Goal: Information Seeking & Learning: Find specific fact

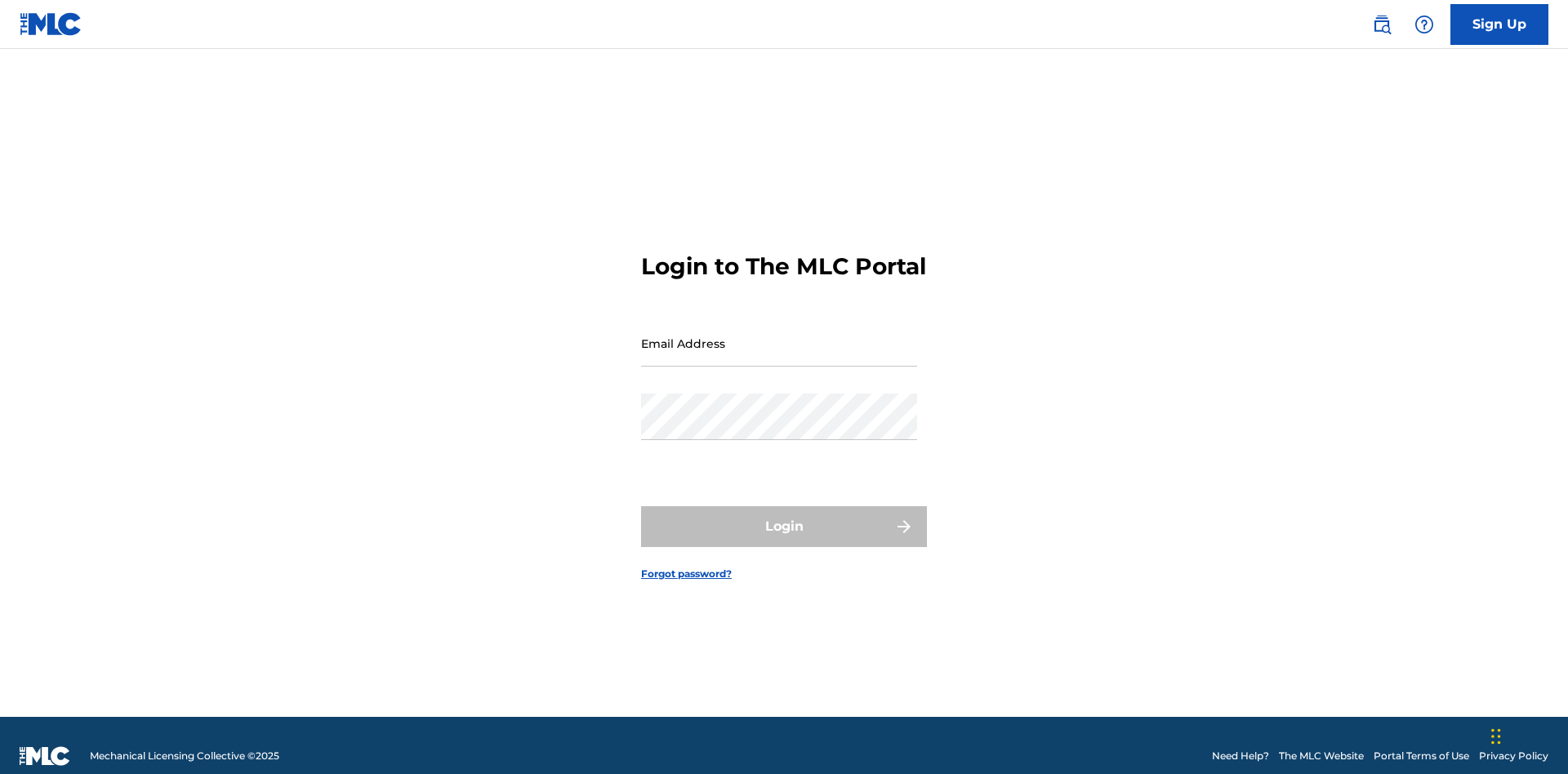
scroll to position [21, 0]
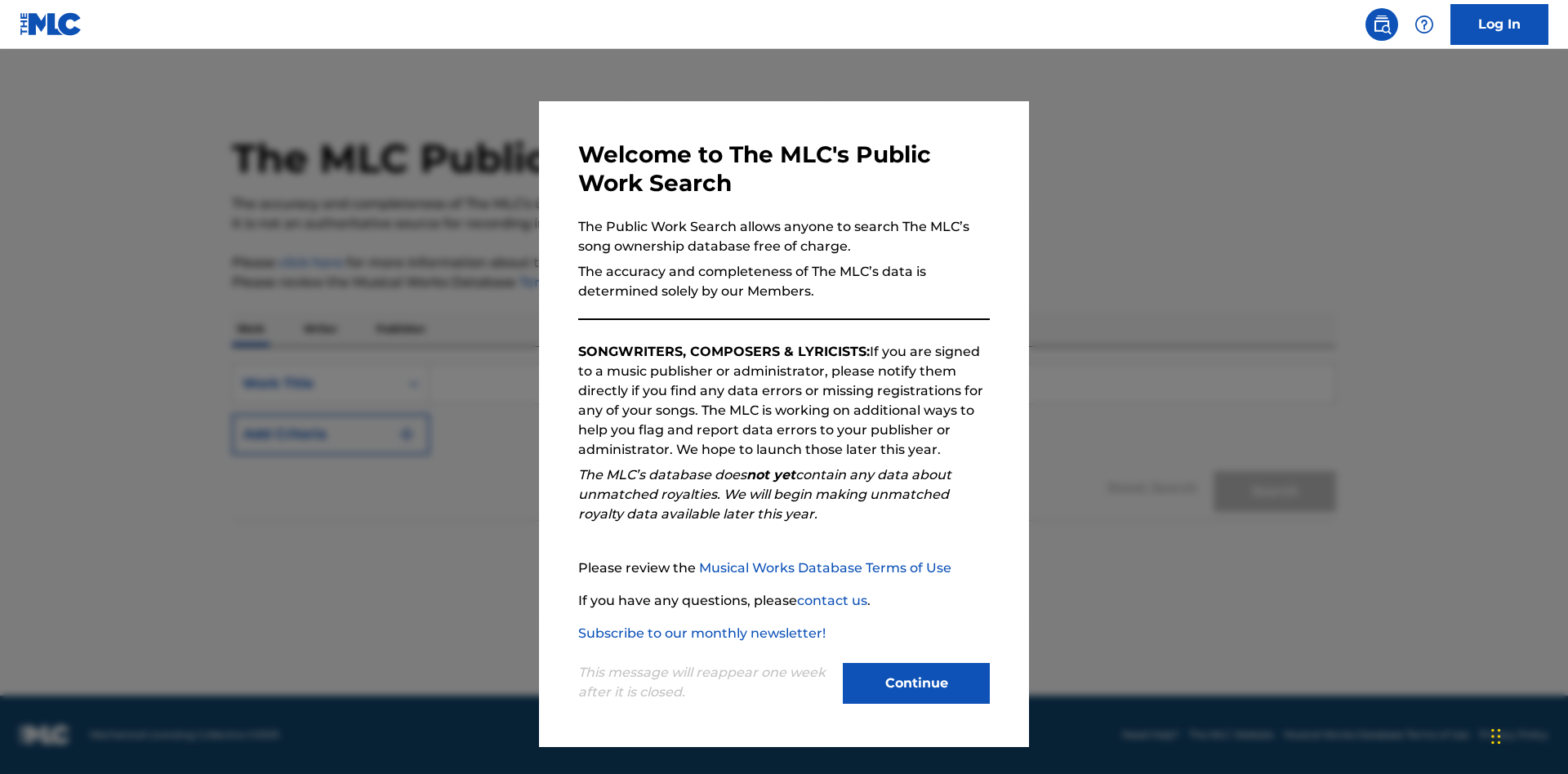
click at [916, 683] on button "Continue" at bounding box center [916, 683] width 147 height 41
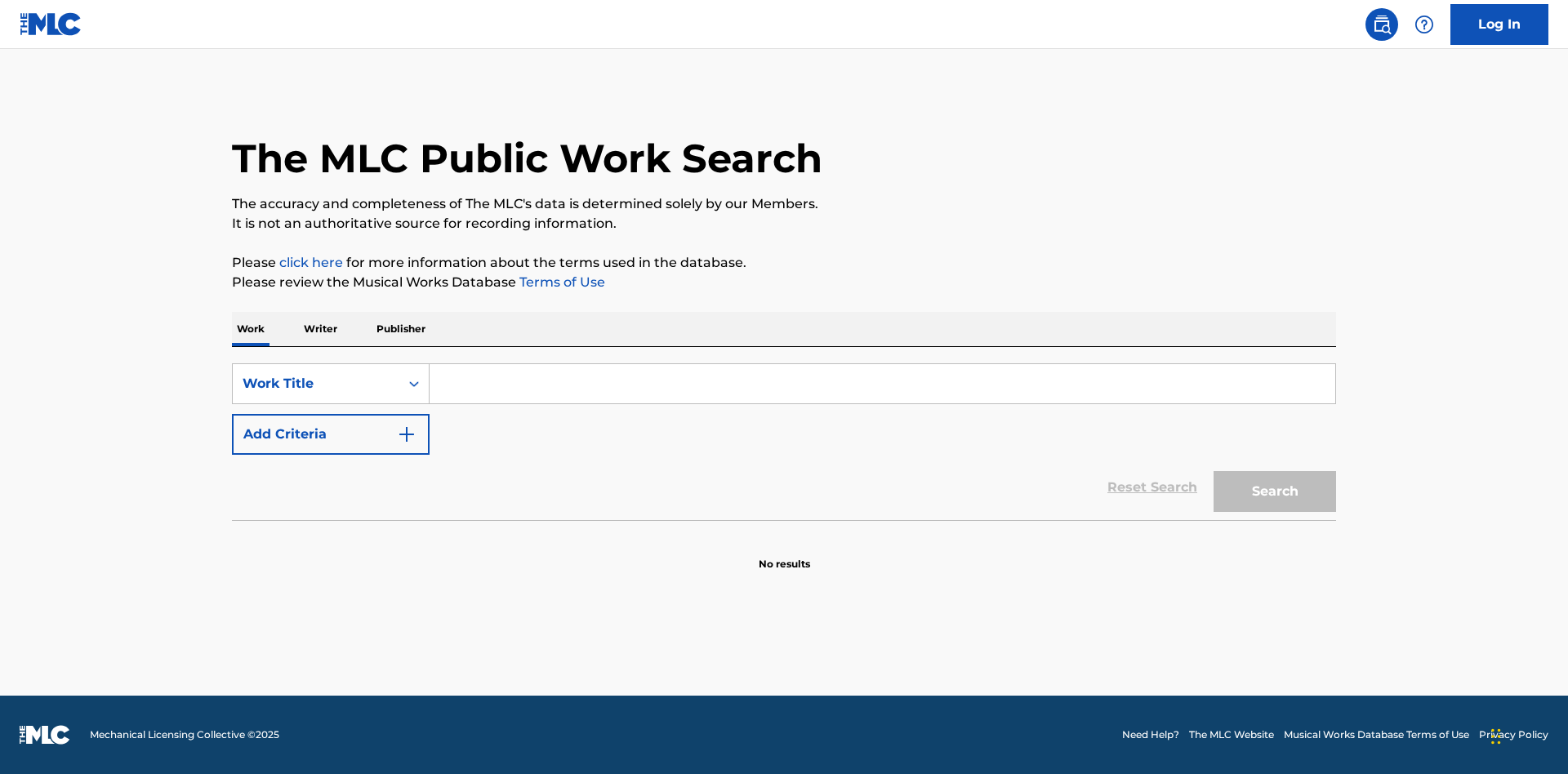
click at [400, 329] on p "Publisher" at bounding box center [400, 328] width 59 height 34
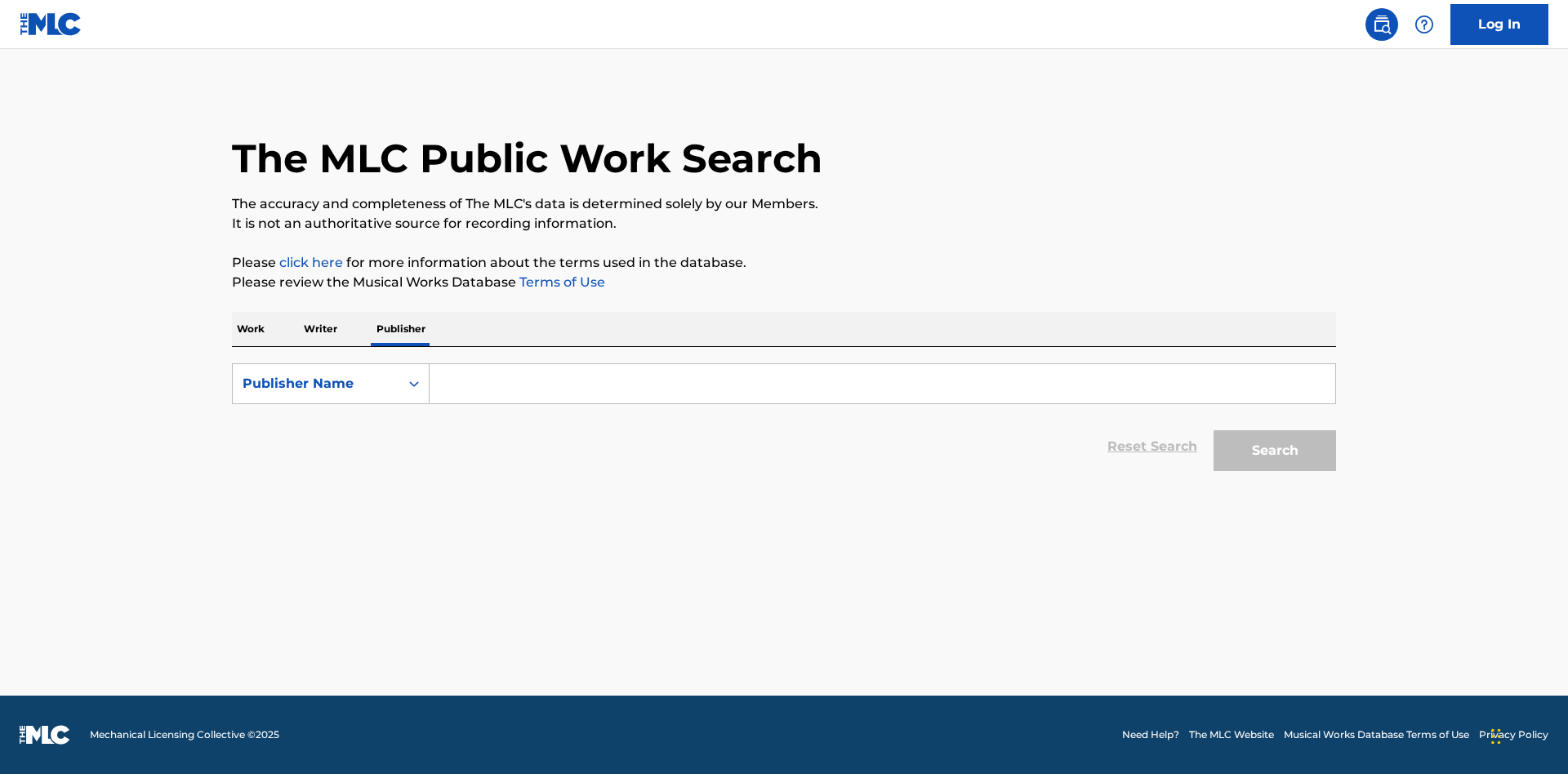
click at [882, 383] on input "Search Form" at bounding box center [882, 383] width 906 height 39
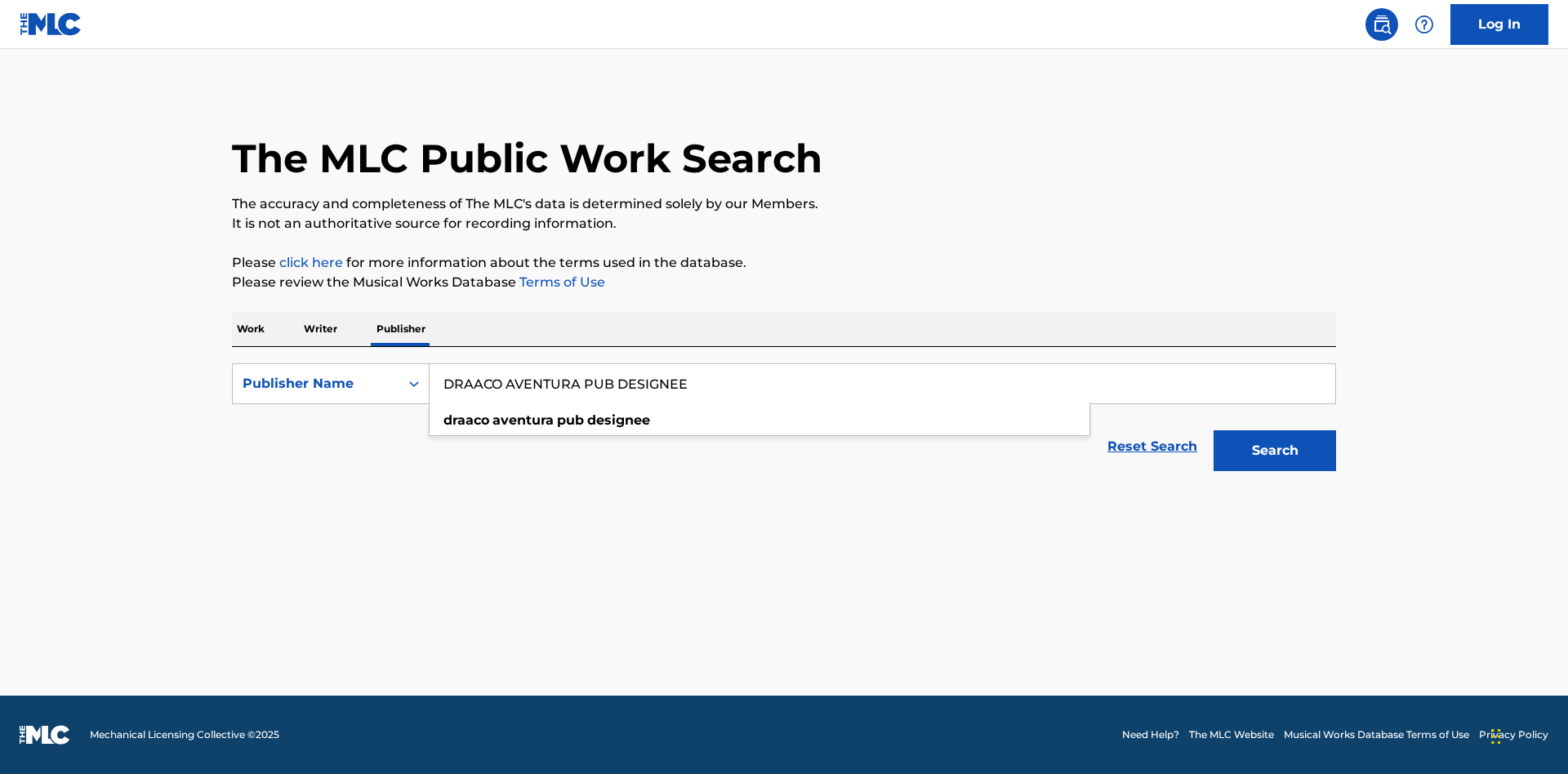
type input "DRAACO AVENTURA PUB DESIGNEE"
click at [1275, 451] on button "Search" at bounding box center [1275, 450] width 123 height 41
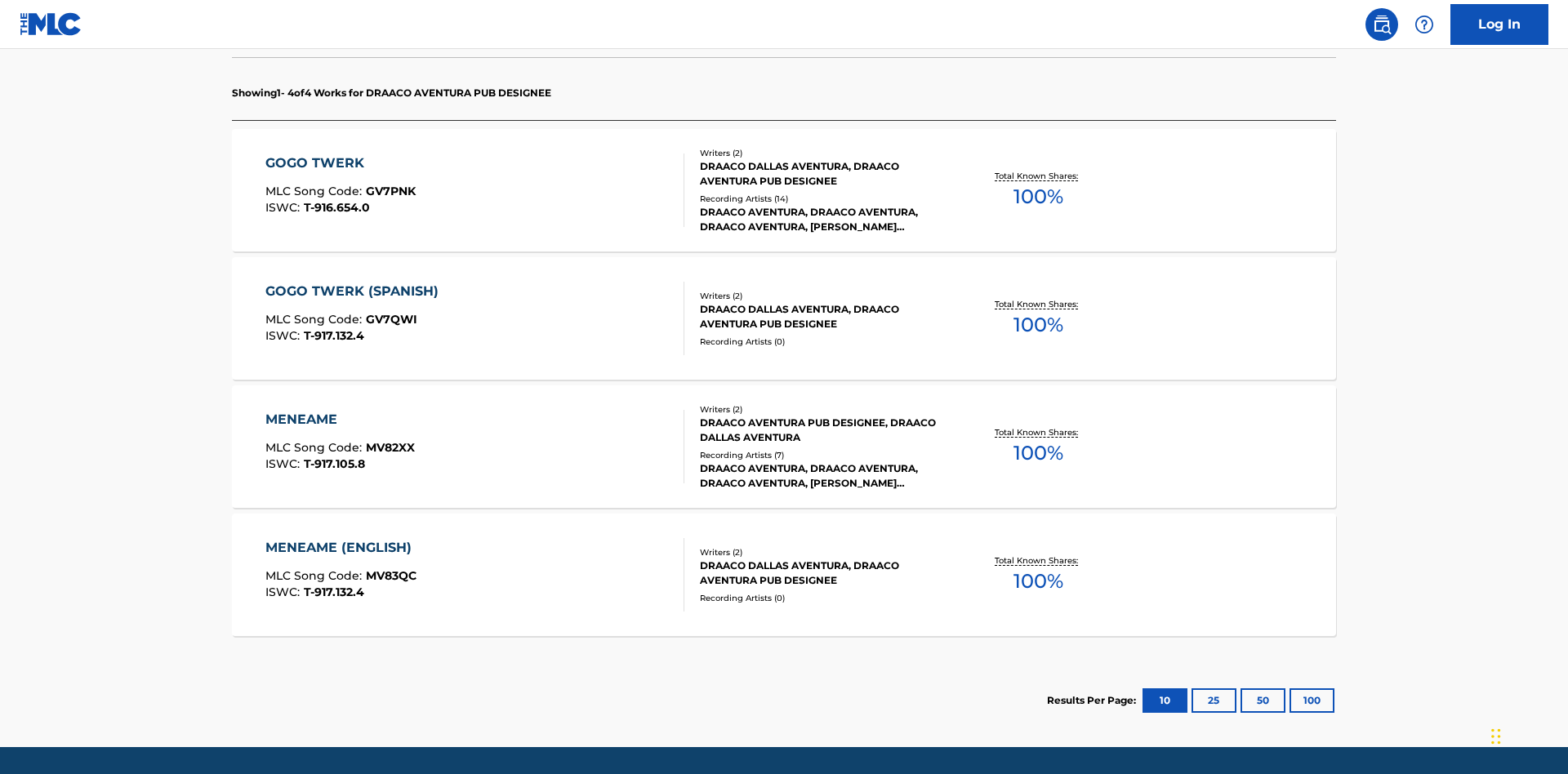
scroll to position [514, 0]
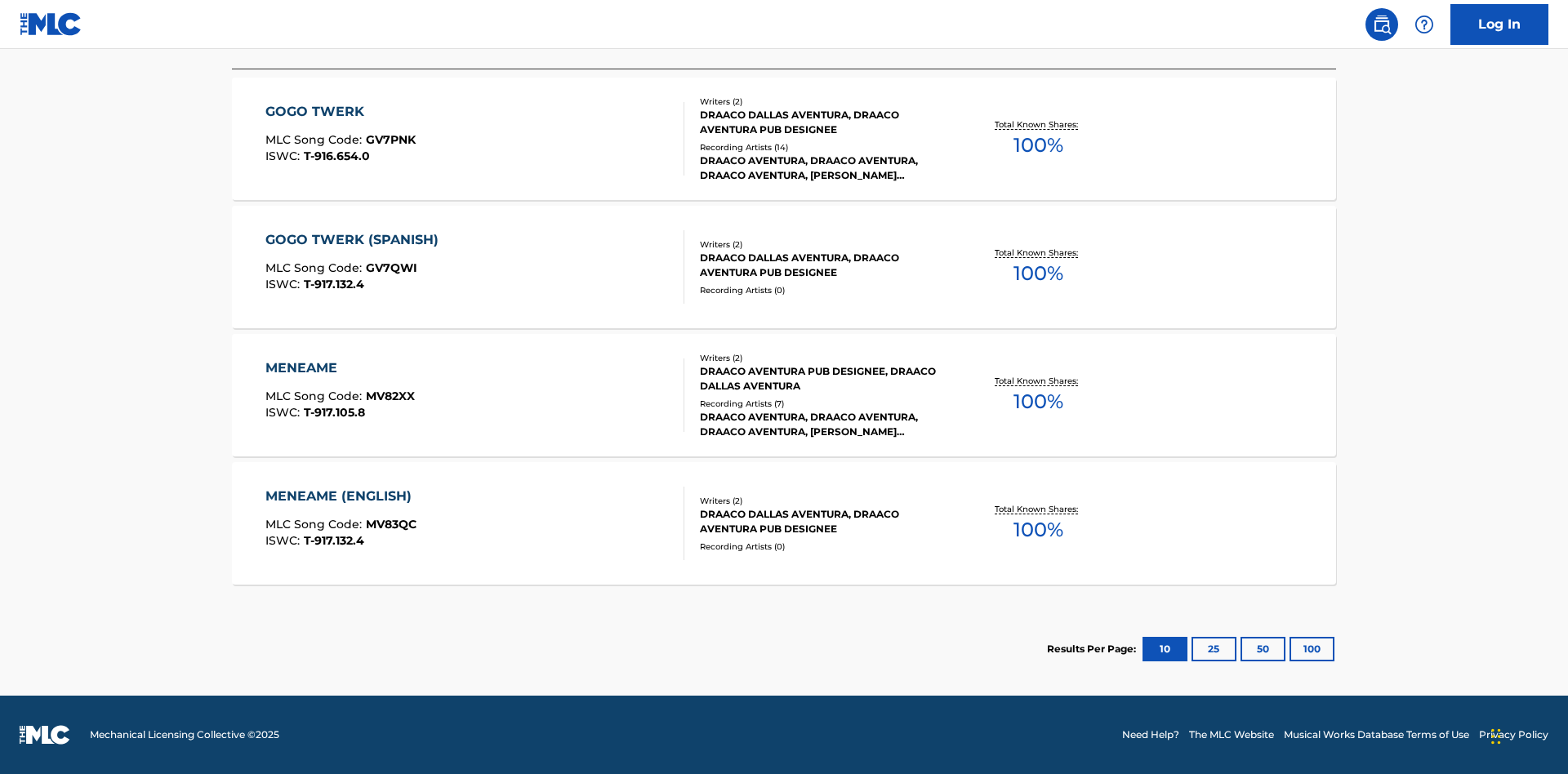
click at [1289, 649] on button "100" at bounding box center [1311, 649] width 45 height 25
click at [339, 368] on div "MENEAME" at bounding box center [340, 368] width 150 height 19
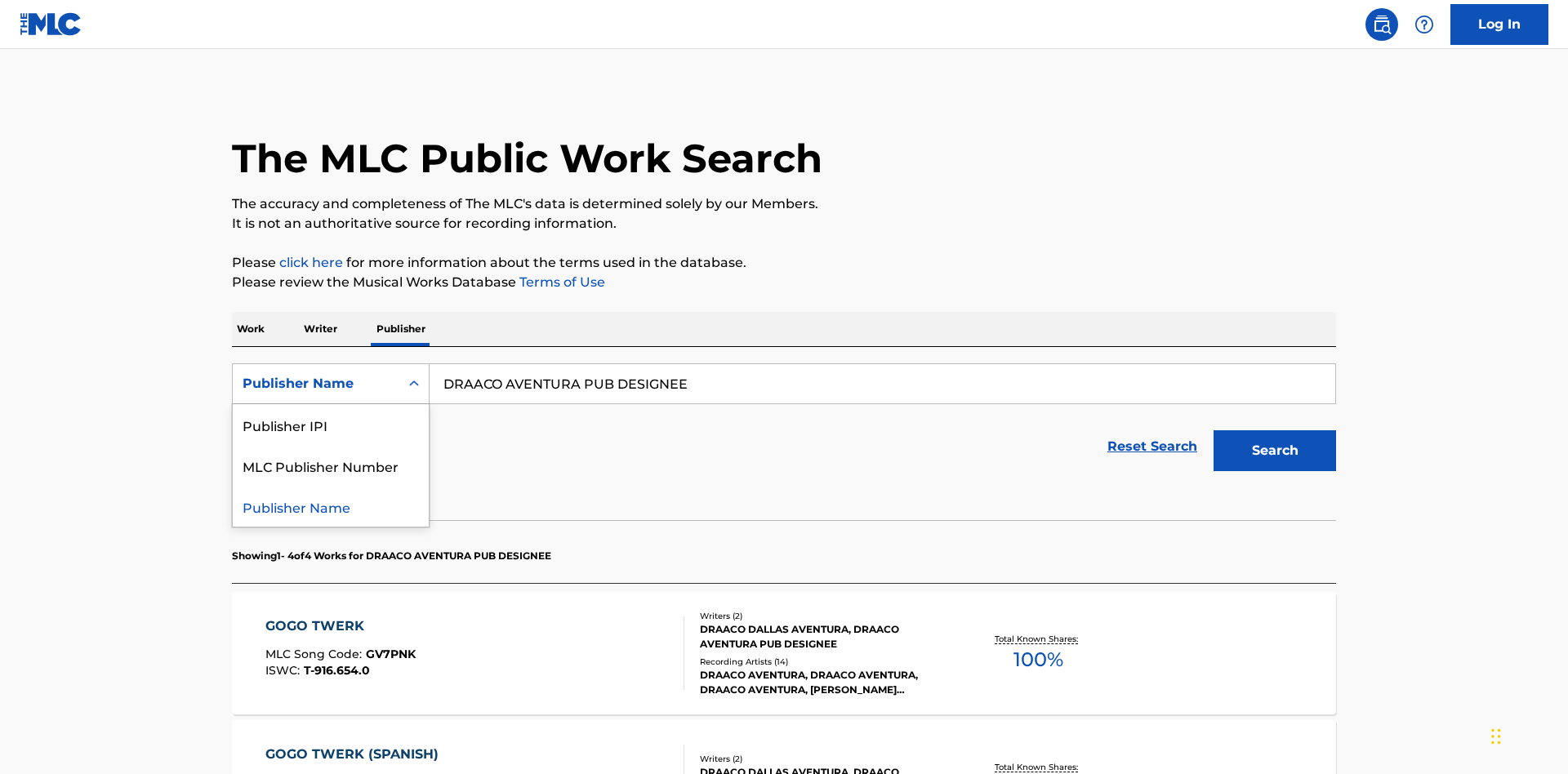
scroll to position [271, 0]
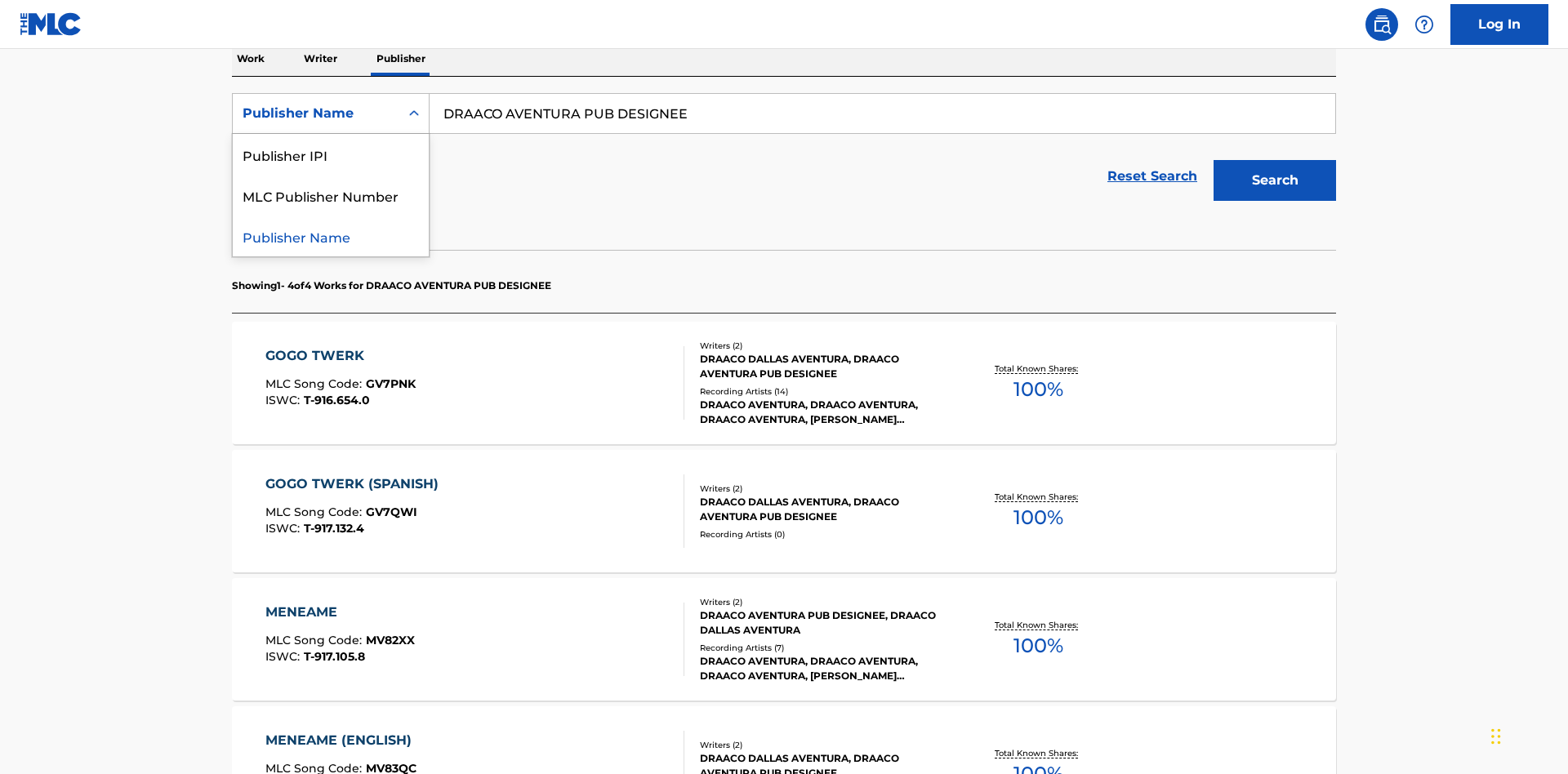
click at [331, 154] on div "Publisher IPI" at bounding box center [331, 154] width 196 height 41
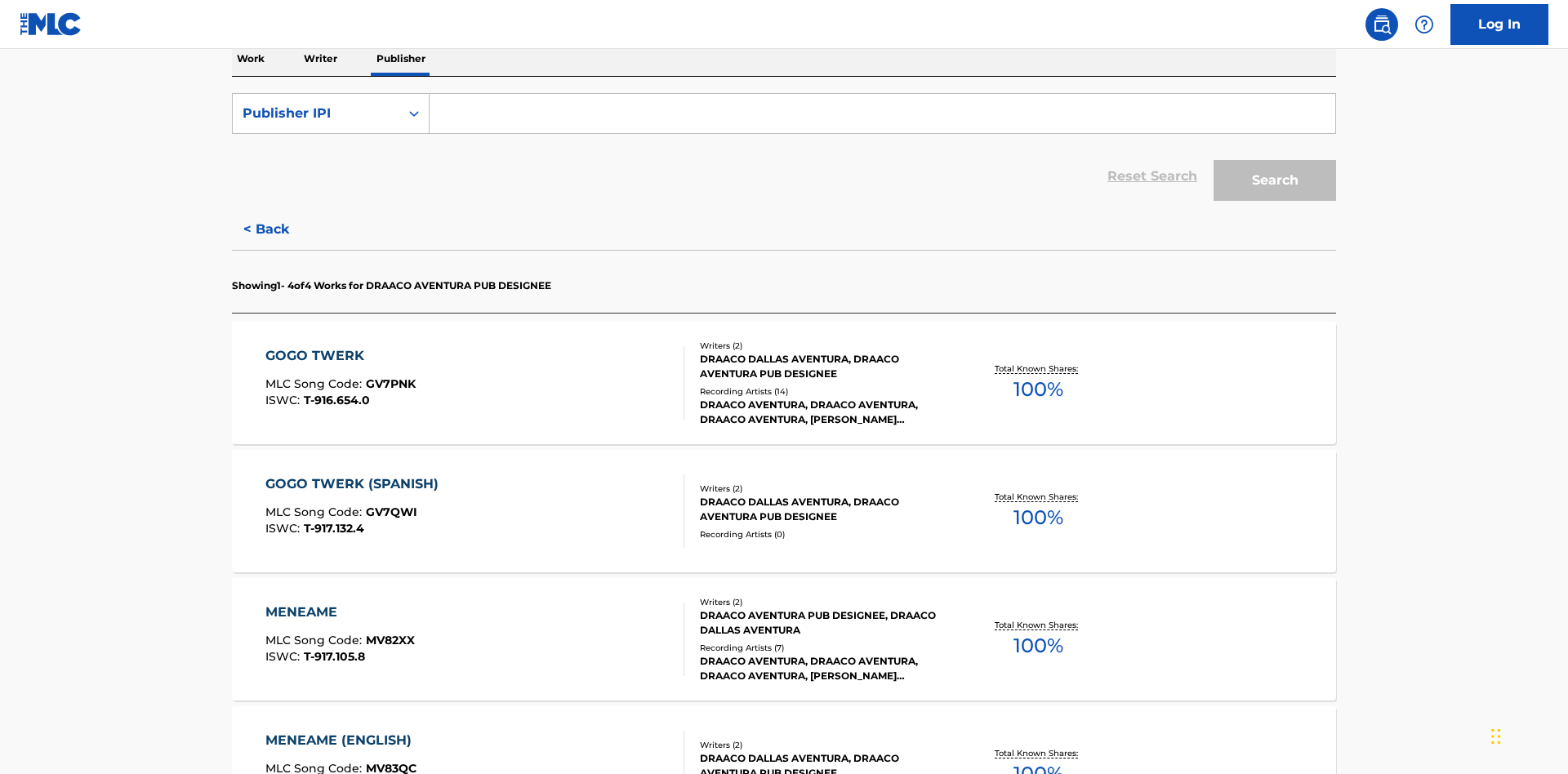
click at [882, 117] on input "Search Form" at bounding box center [882, 113] width 906 height 39
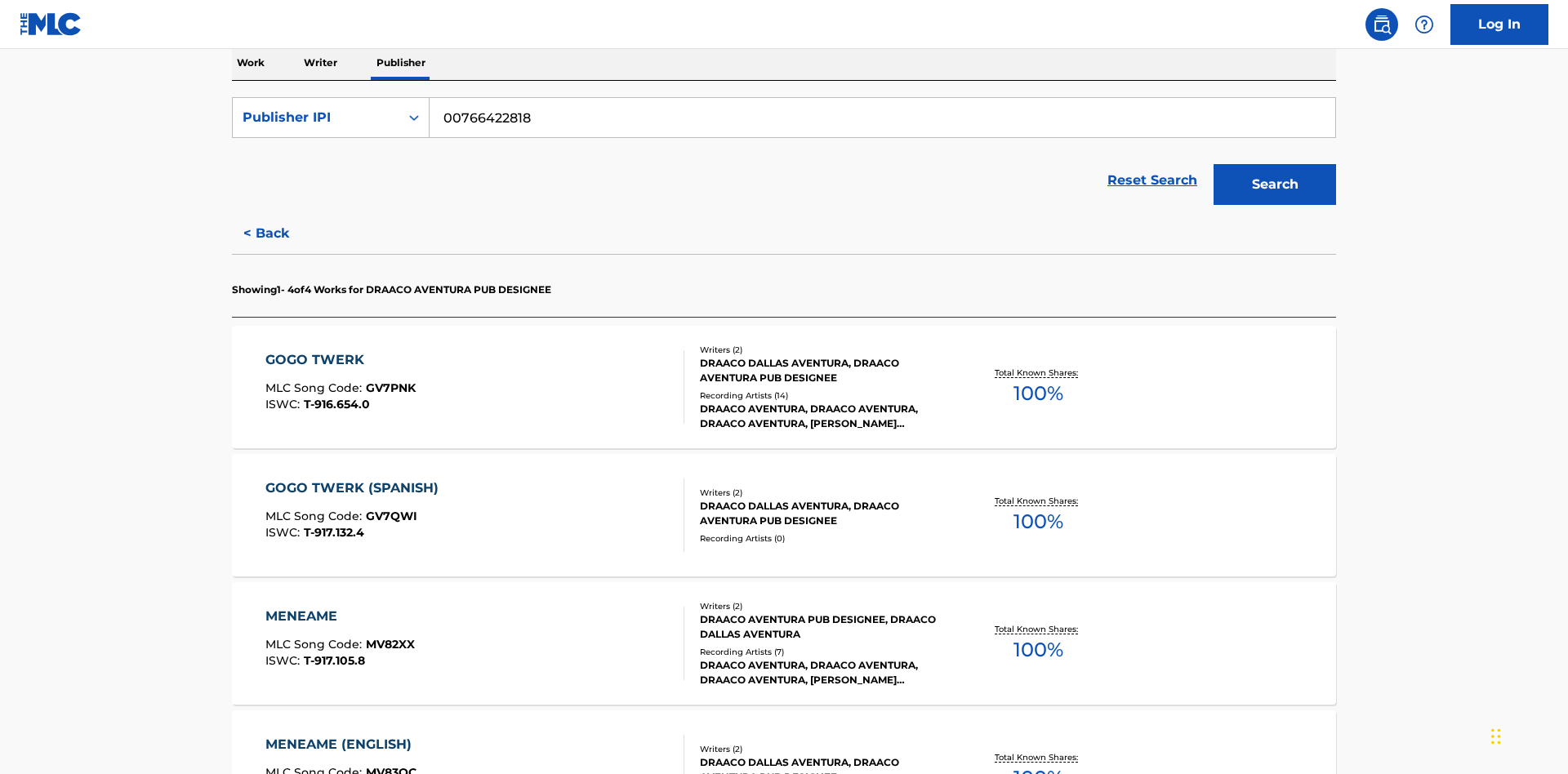
type input "00766422818"
click at [1275, 164] on button "Search" at bounding box center [1275, 184] width 123 height 41
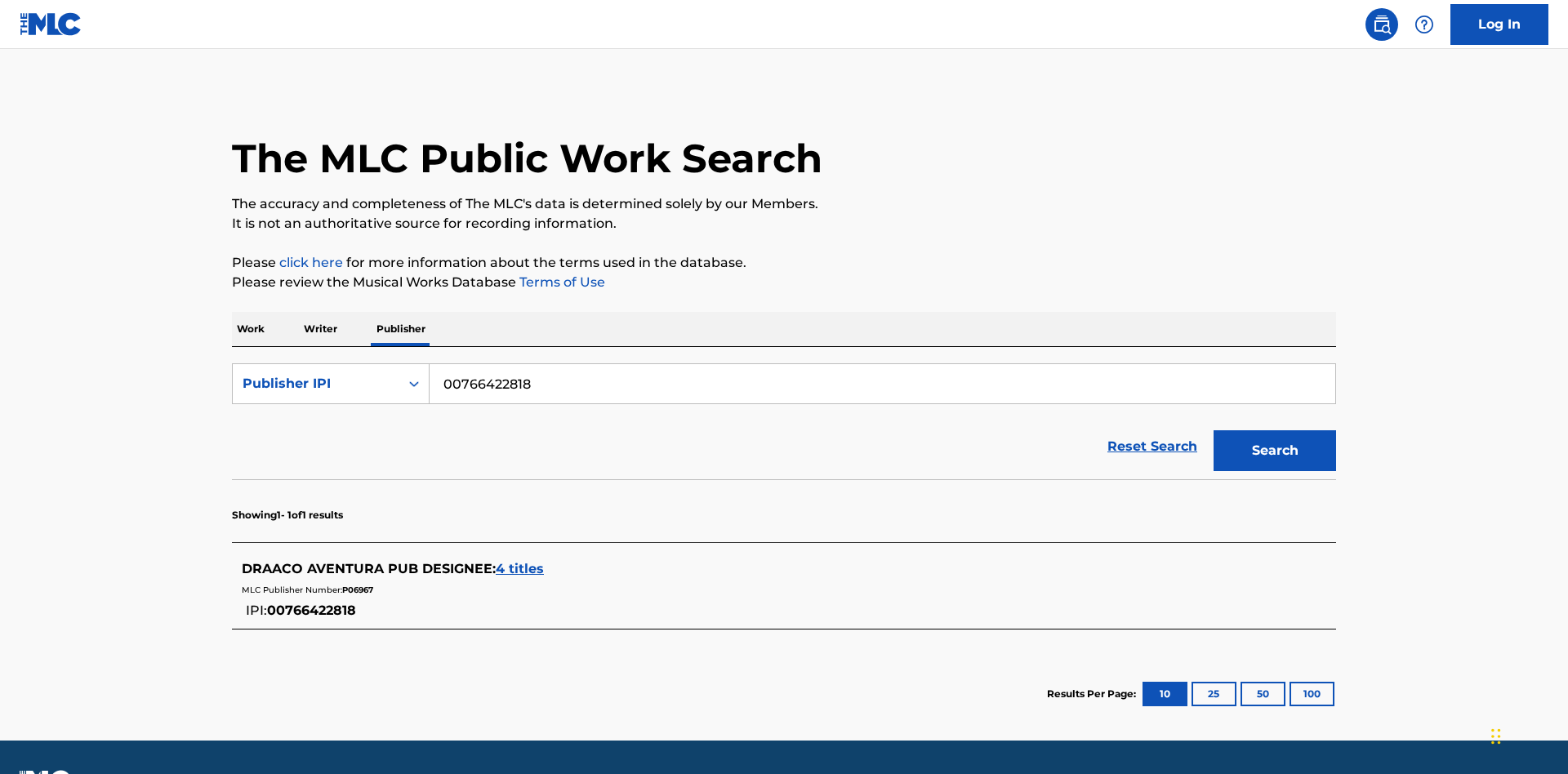
click at [520, 561] on span "4 titles" at bounding box center [519, 569] width 48 height 16
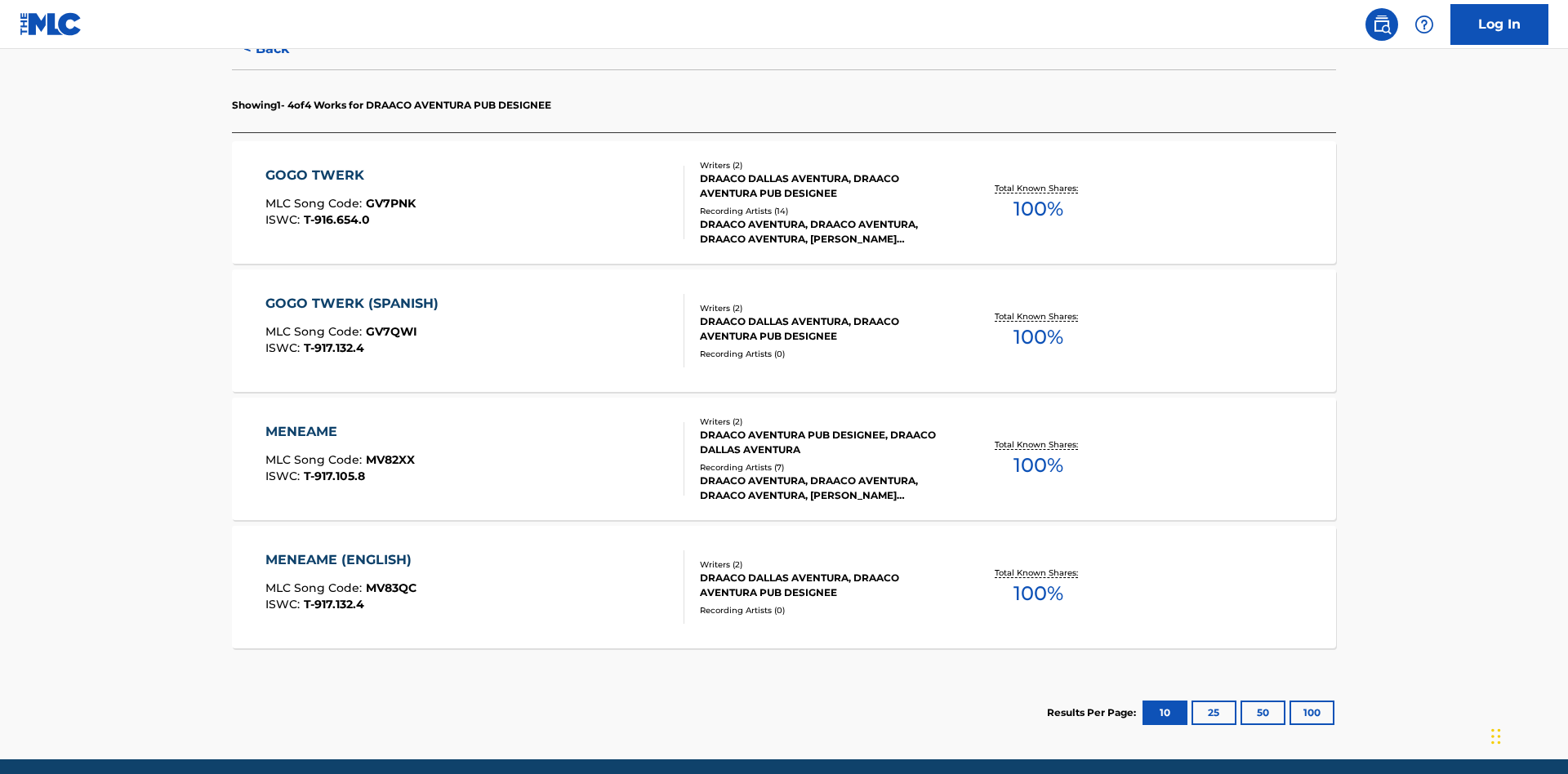
scroll to position [514, 0]
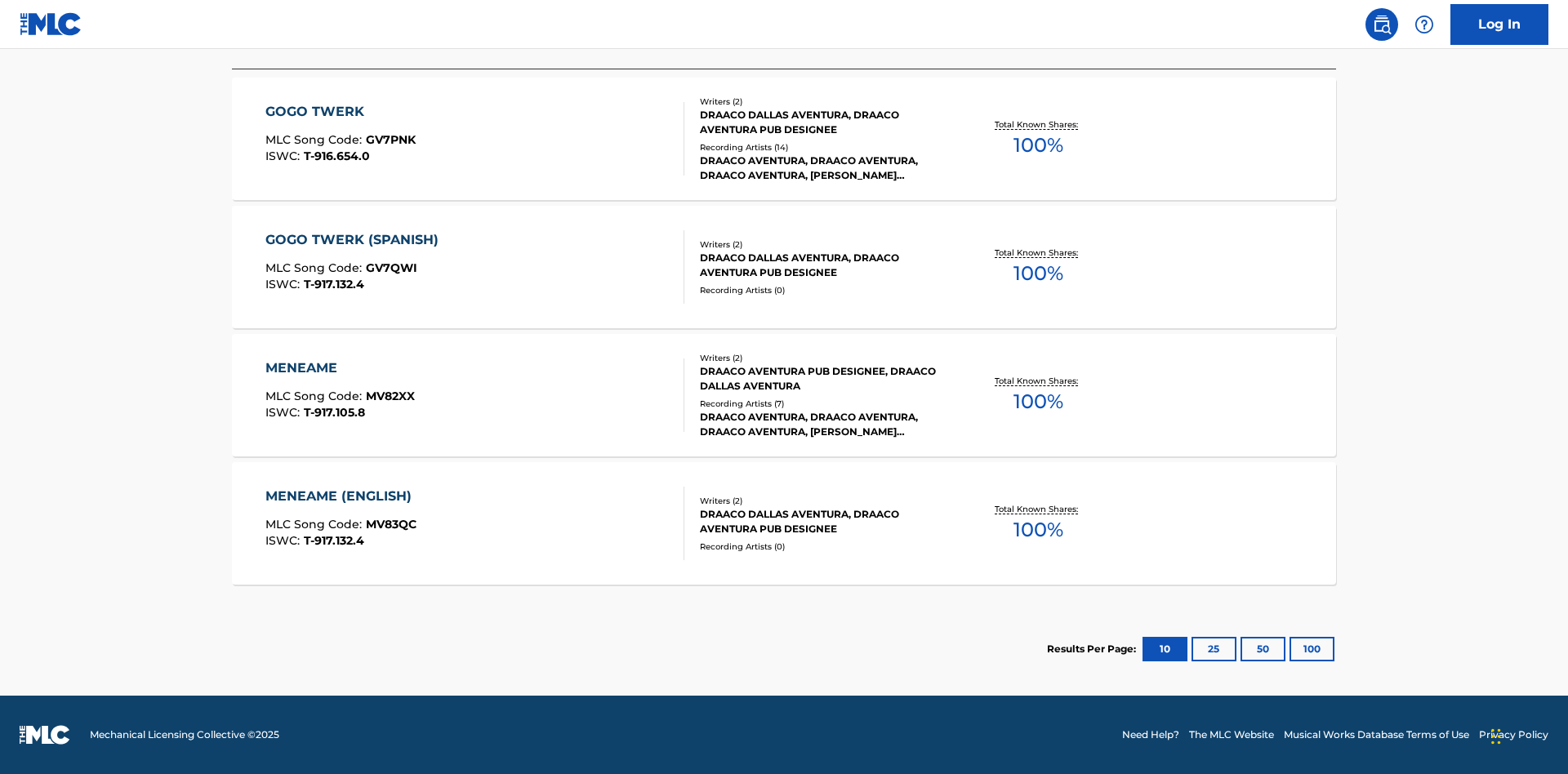
click at [339, 368] on div "MENEAME" at bounding box center [340, 368] width 150 height 19
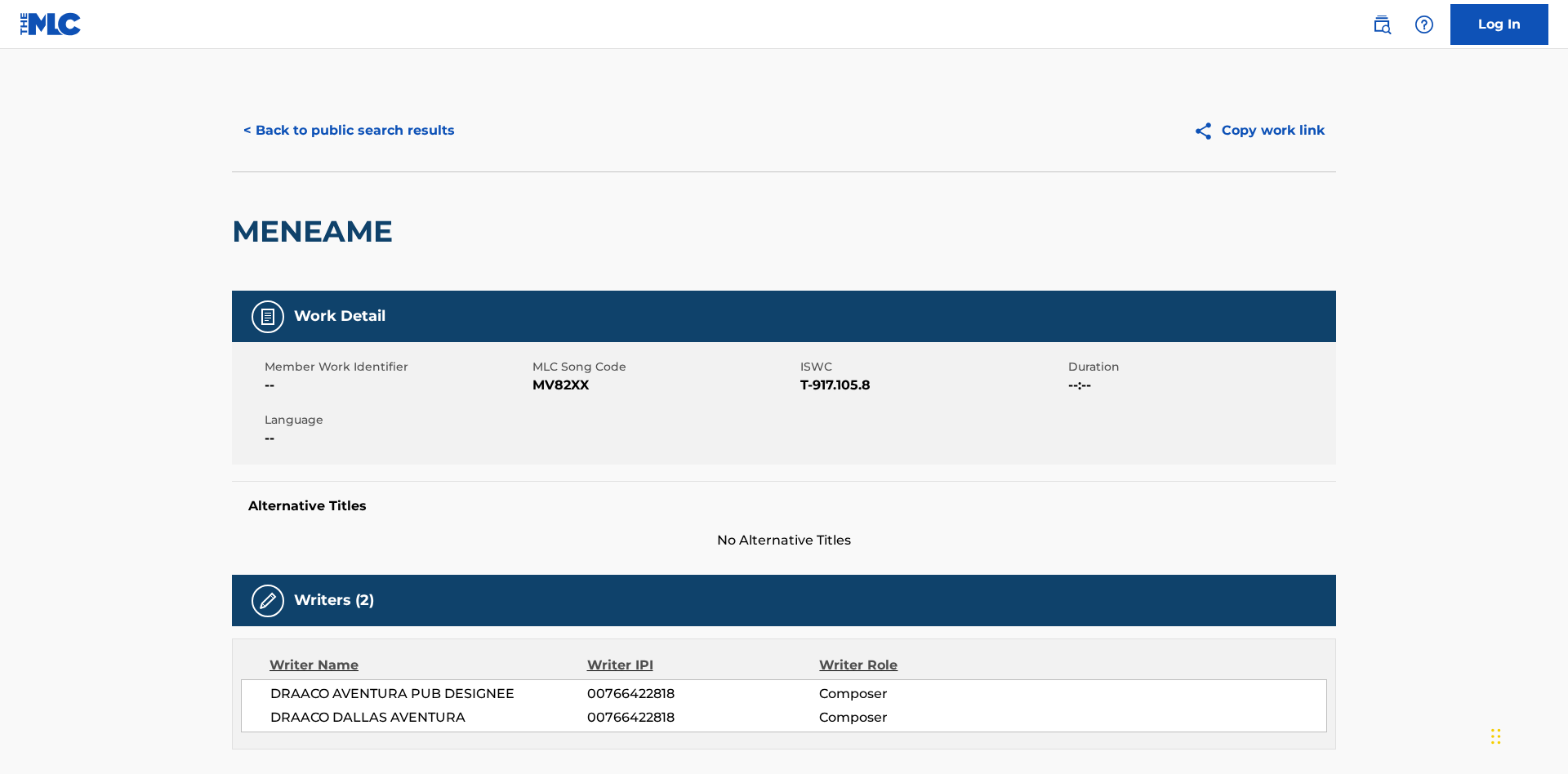
scroll to position [278, 0]
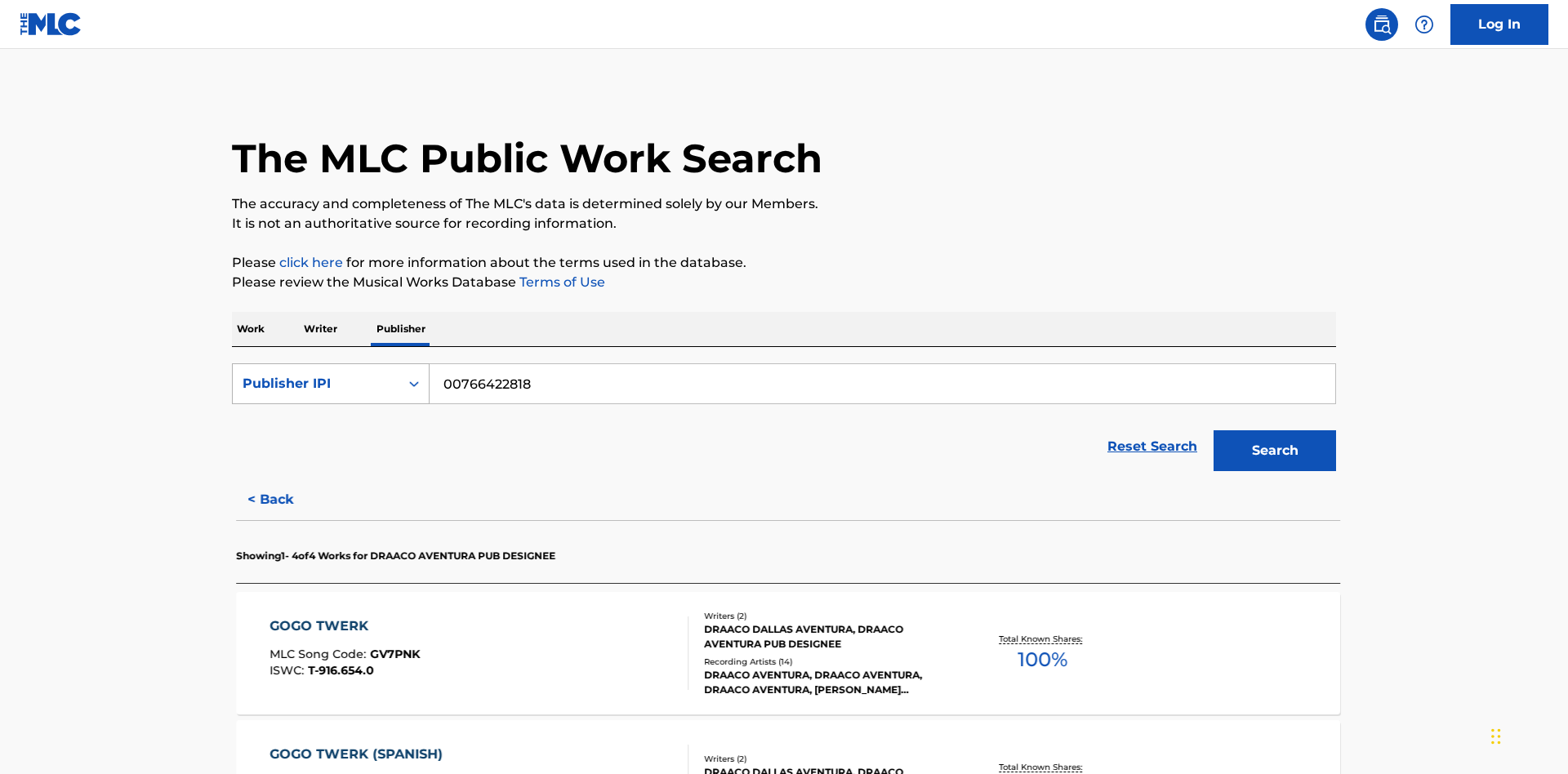
click at [316, 374] on div "Publisher IPI" at bounding box center [316, 383] width 147 height 19
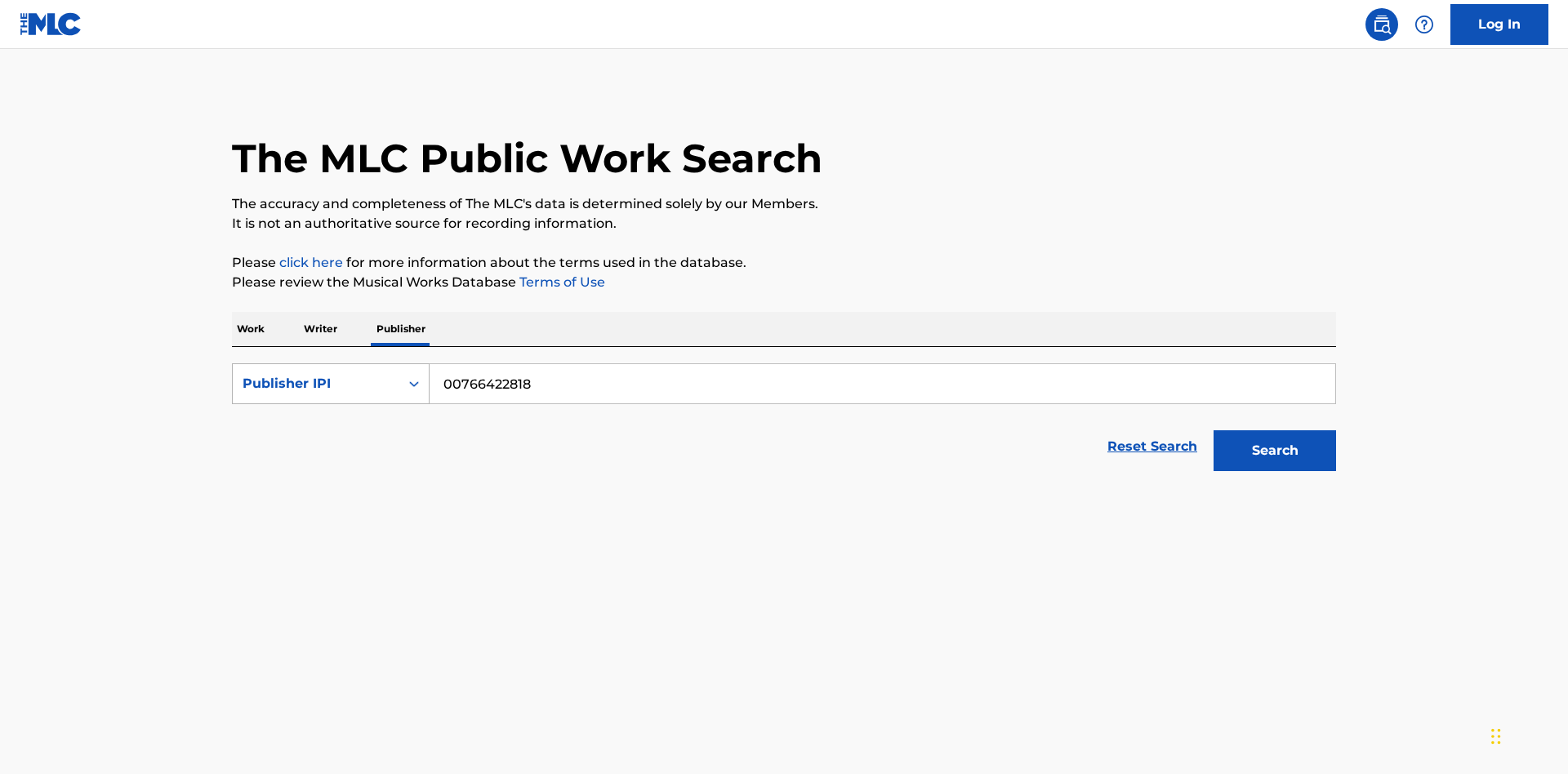
scroll to position [271, 0]
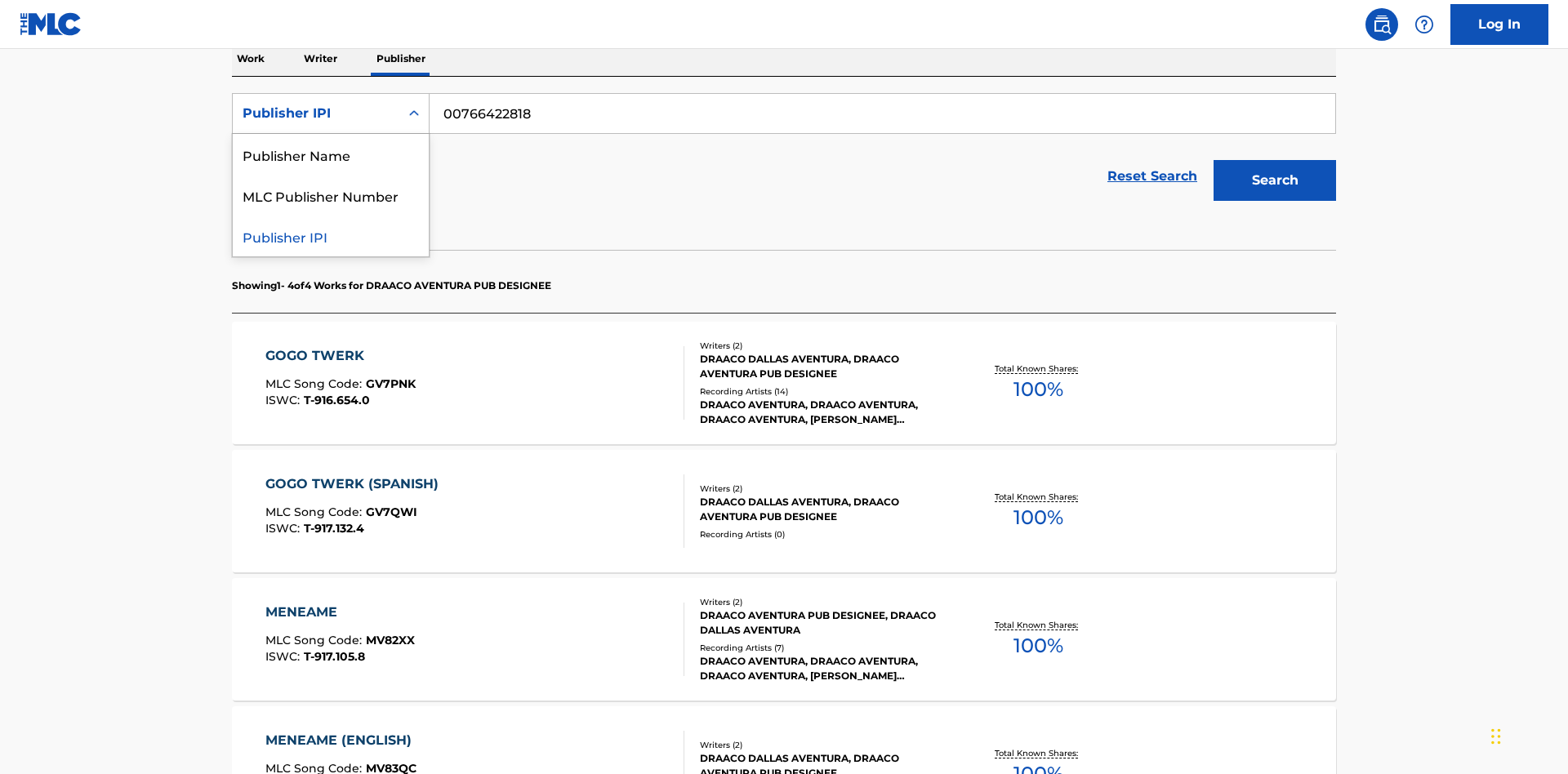
click at [331, 195] on div "MLC Publisher Number" at bounding box center [331, 195] width 196 height 41
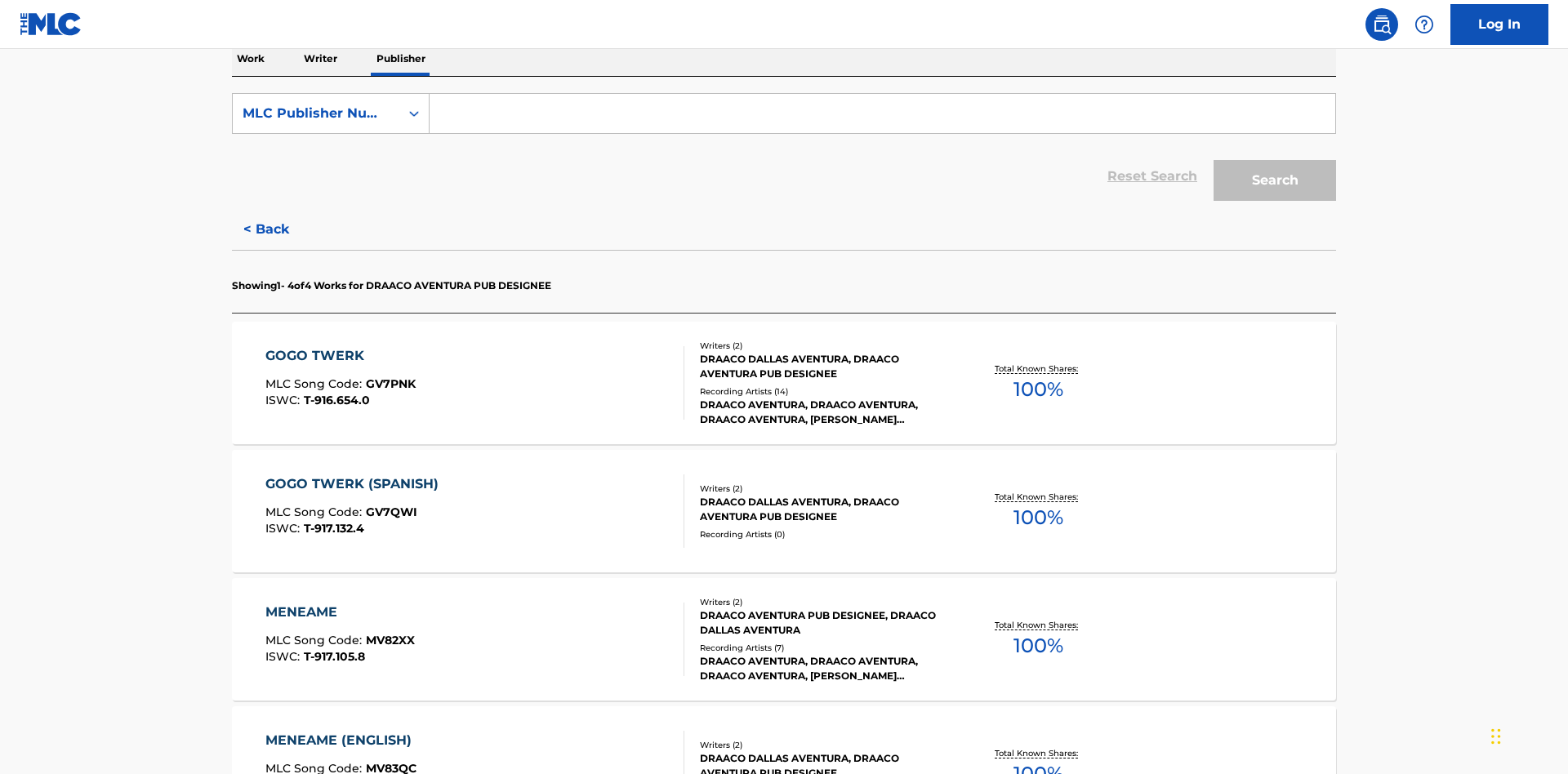
click at [882, 117] on input "Search Form" at bounding box center [882, 113] width 906 height 39
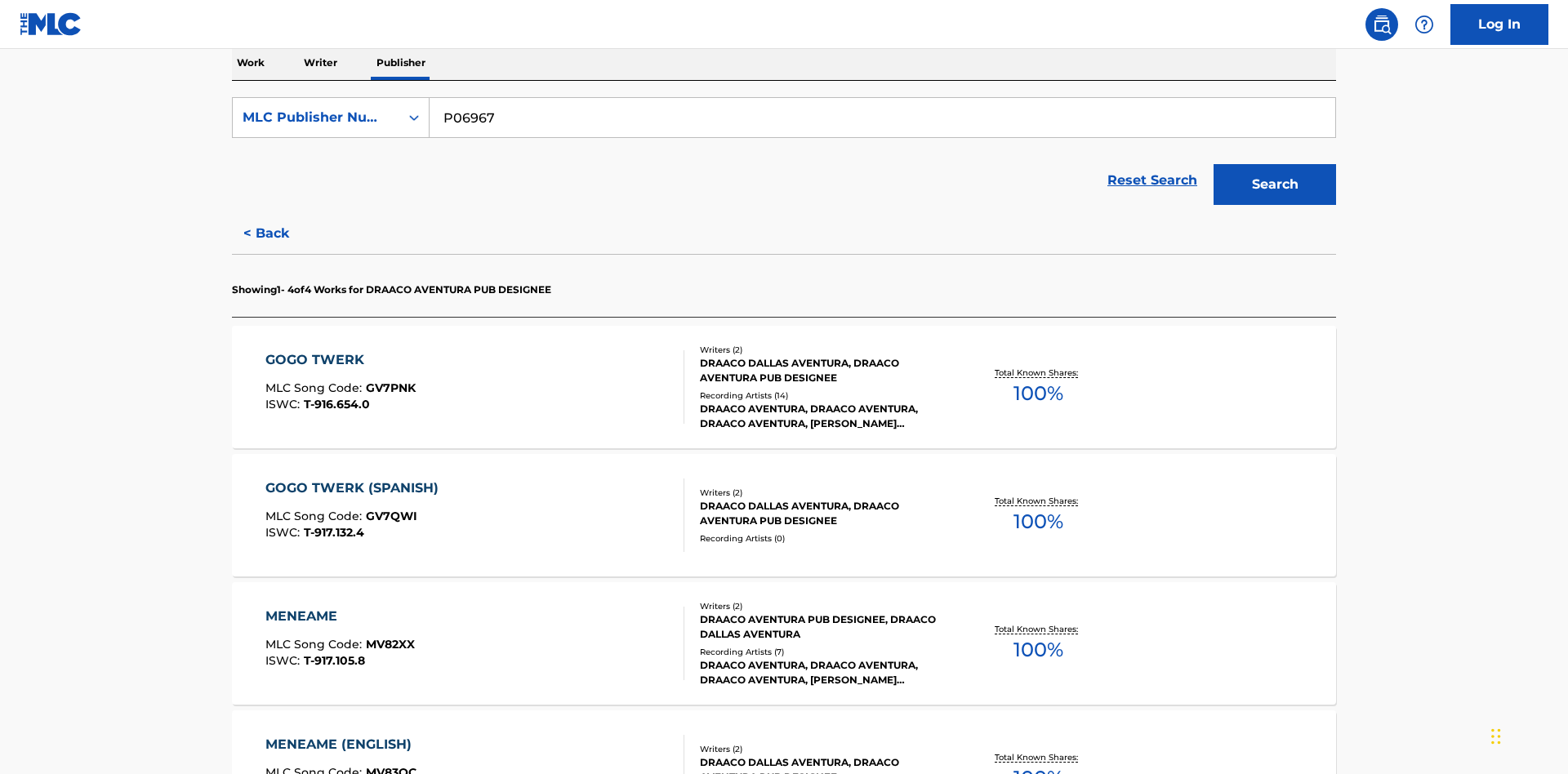
type input "P06967"
click at [1275, 164] on button "Search" at bounding box center [1275, 184] width 123 height 41
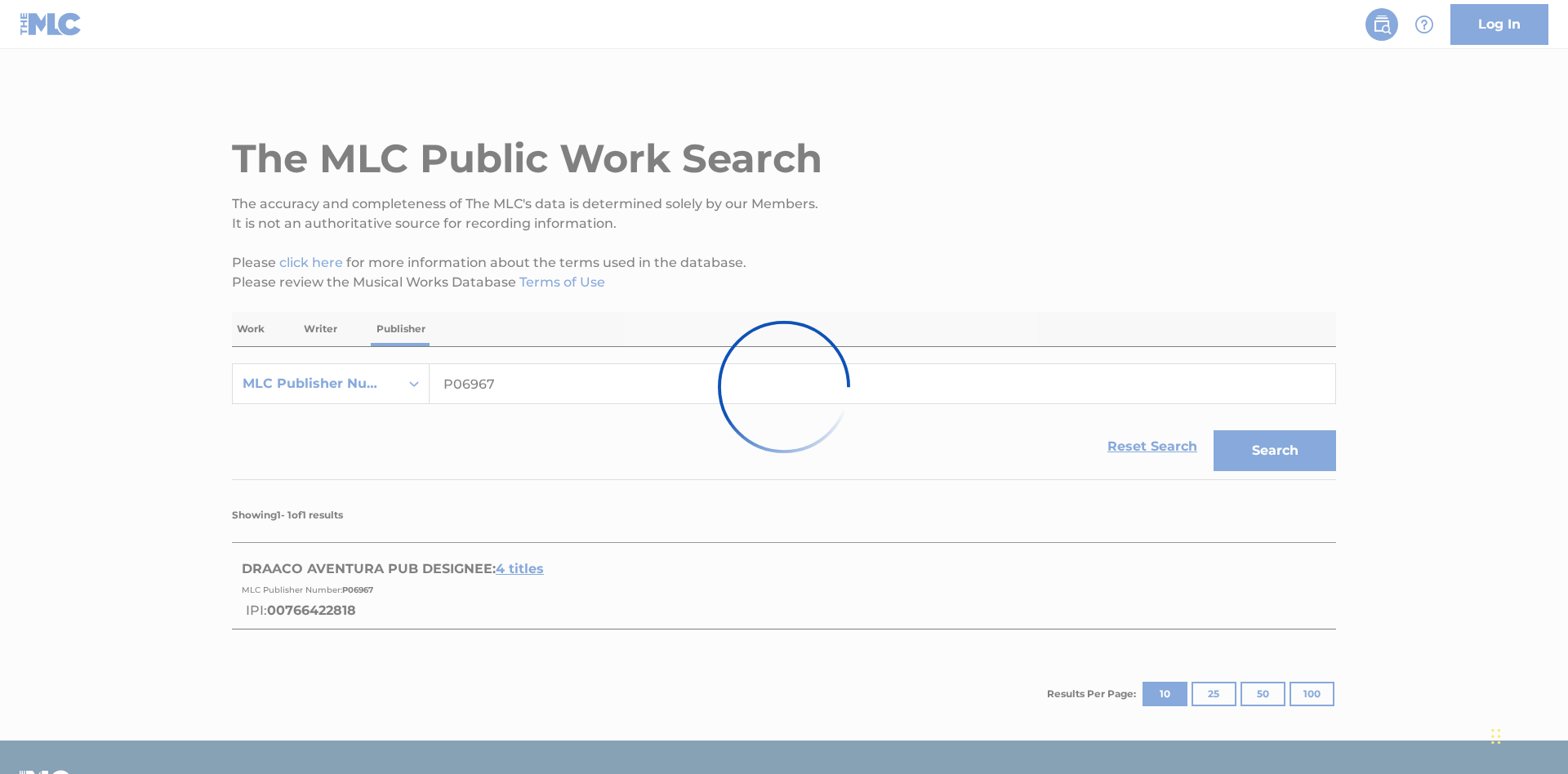
scroll to position [45, 0]
